Goal: Task Accomplishment & Management: Use online tool/utility

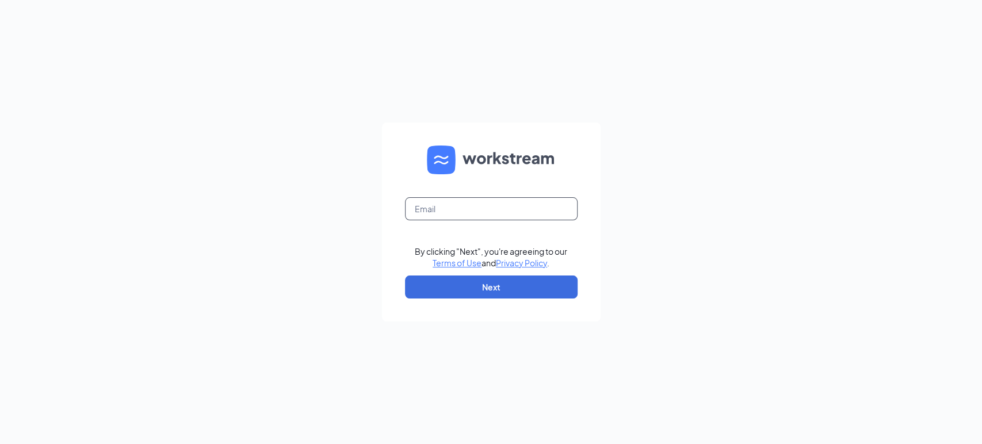
click at [528, 208] on input "text" at bounding box center [491, 208] width 173 height 23
type input "bk4609@hbboys.com"
click at [515, 290] on button "Next" at bounding box center [491, 287] width 173 height 23
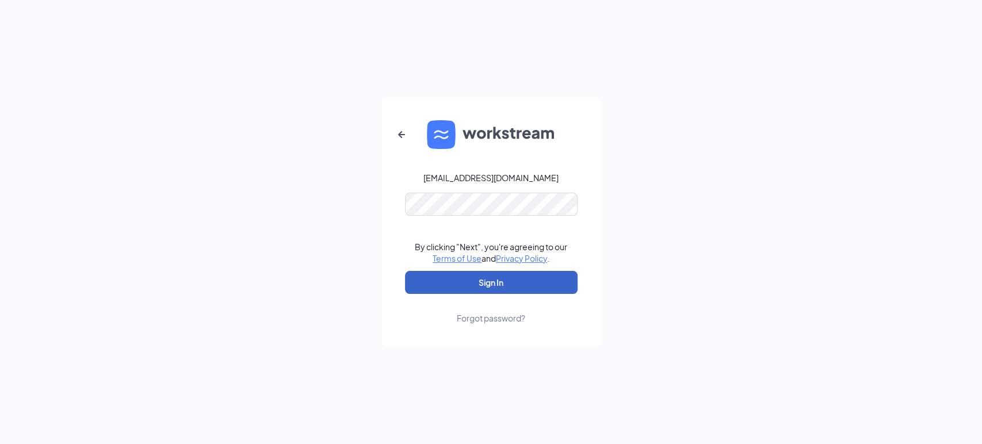
click at [521, 284] on button "Sign In" at bounding box center [491, 282] width 173 height 23
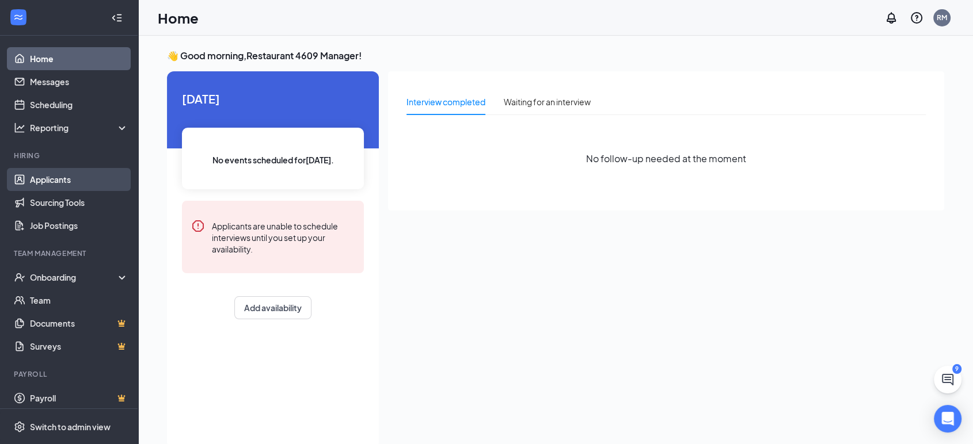
click at [43, 169] on link "Applicants" at bounding box center [79, 179] width 98 height 23
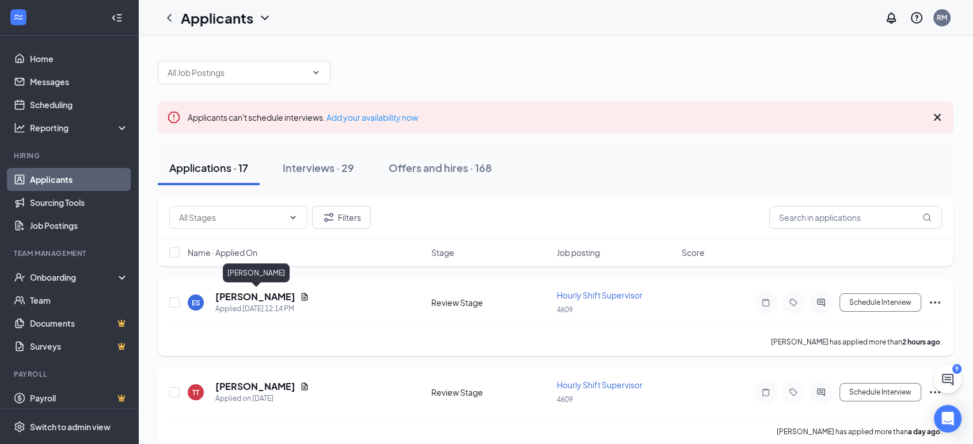
click at [283, 296] on h5 "[PERSON_NAME]" at bounding box center [255, 297] width 80 height 13
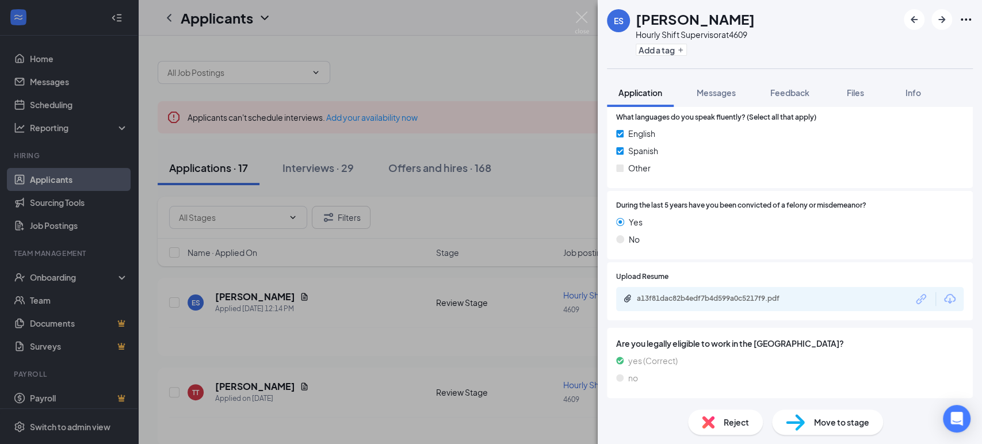
scroll to position [576, 0]
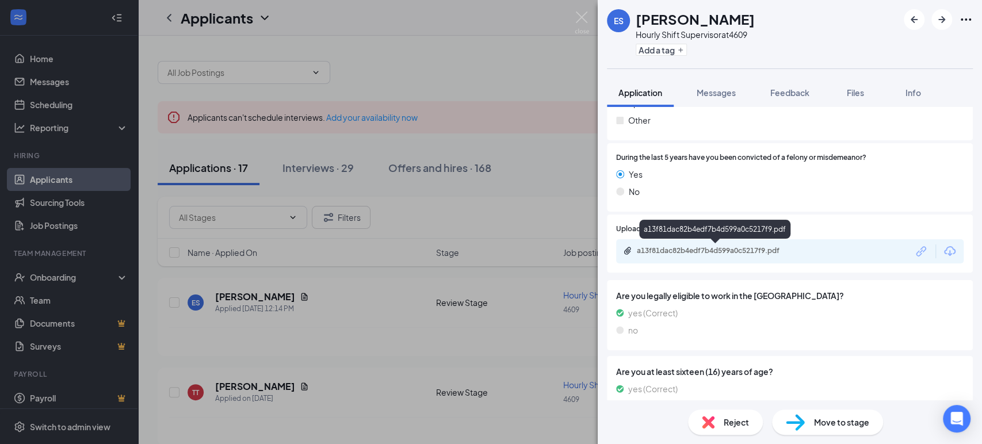
click at [776, 255] on div "a13f81dac82b4edf7b4d599a0c5217f9.pdf" at bounding box center [716, 251] width 186 height 11
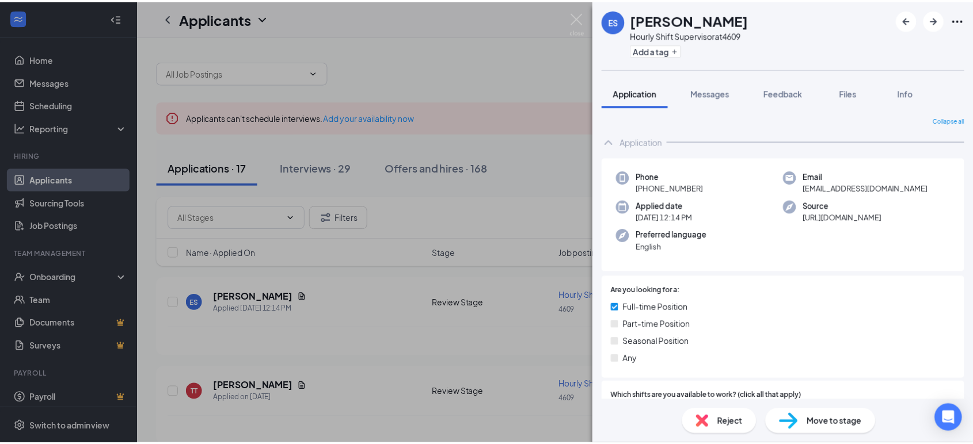
scroll to position [0, 0]
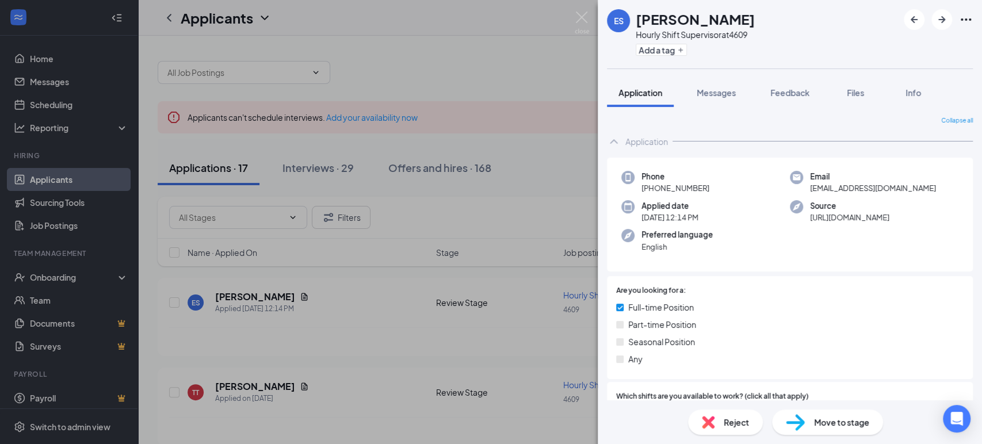
click at [590, 14] on div "ES [PERSON_NAME] Hourly Shift Supervisor at 4609 Add a tag Application Messages…" at bounding box center [491, 222] width 982 height 444
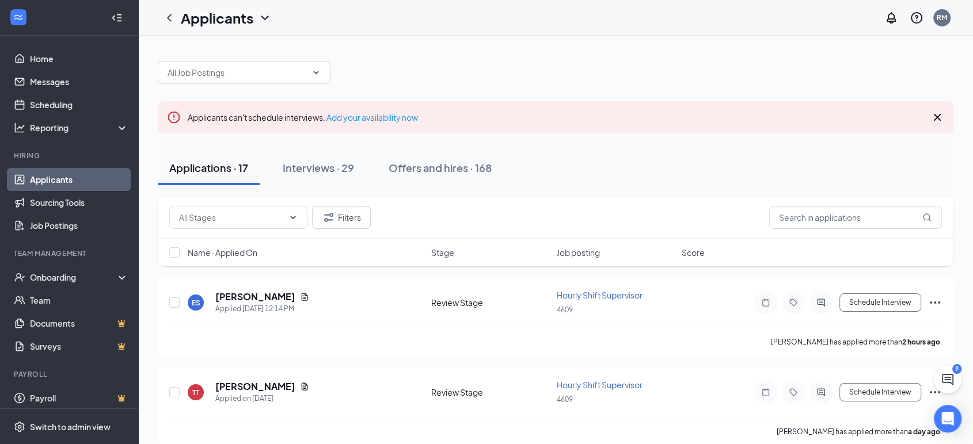
click at [581, 17] on div "Applicants RM" at bounding box center [555, 18] width 834 height 36
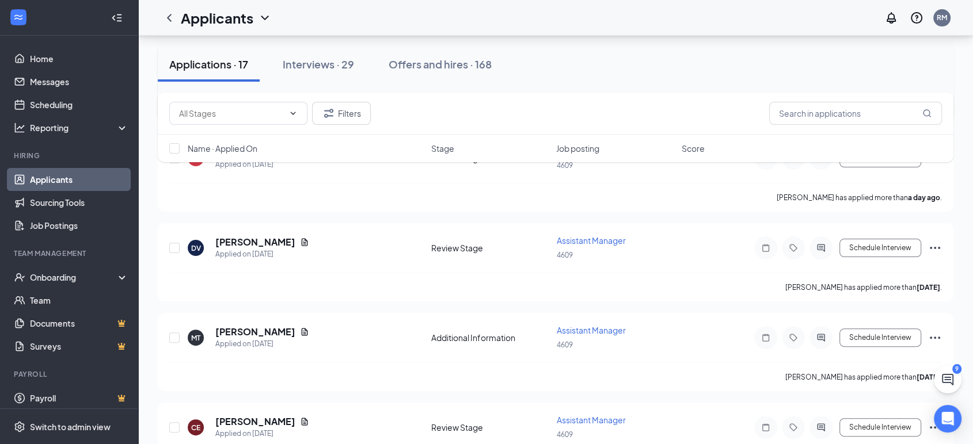
scroll to position [256, 0]
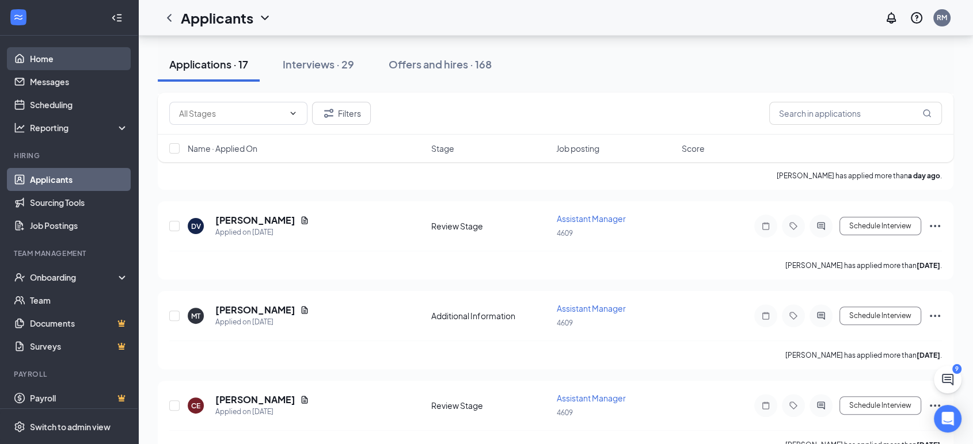
click at [56, 51] on link "Home" at bounding box center [79, 58] width 98 height 23
